Goal: Ask a question: Seek information or help from site administrators or community

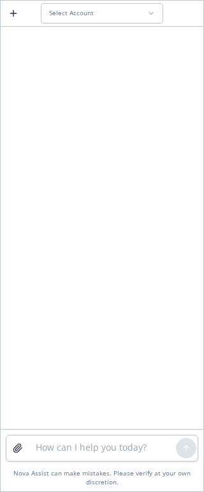
click at [100, 15] on div "Select Account" at bounding box center [98, 13] width 98 height 8
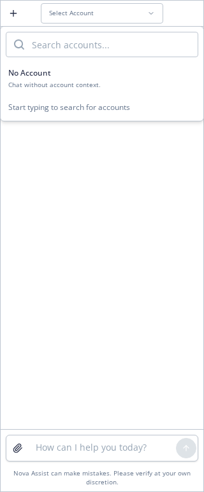
click at [118, 7] on button "Select Account" at bounding box center [102, 13] width 122 height 20
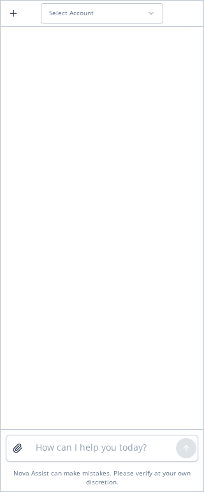
click at [117, 13] on div "Select Account" at bounding box center [98, 13] width 98 height 8
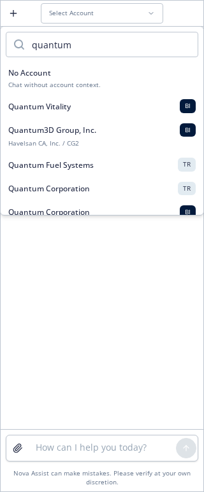
type input "quantum"
click at [117, 184] on div "Quantum Corporation TR" at bounding box center [101, 188] width 187 height 13
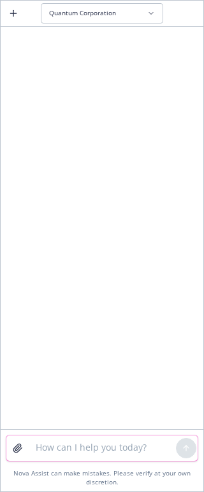
click at [79, 457] on textarea at bounding box center [102, 448] width 148 height 25
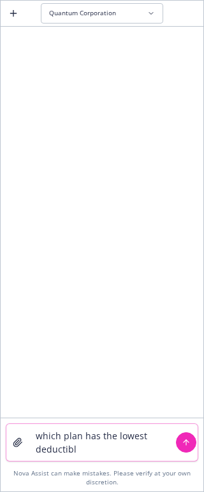
type textarea "which plan has the lowest deductible"
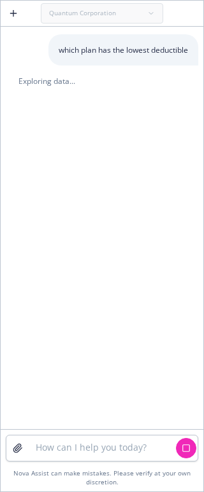
click at [122, 183] on div "which plan has the lowest deductible Exploring data..." at bounding box center [102, 229] width 202 height 400
